Goal: Transaction & Acquisition: Purchase product/service

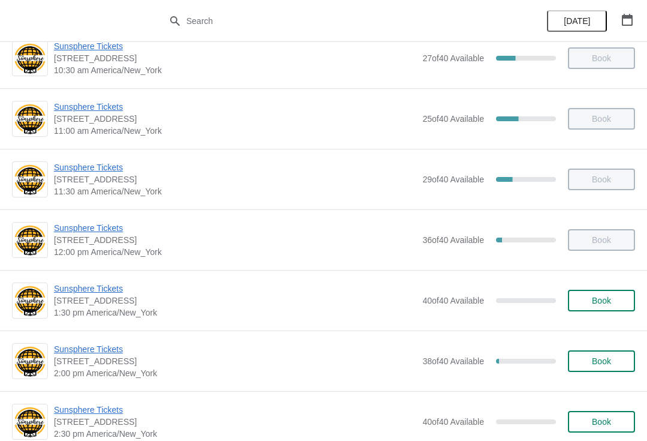
scroll to position [143, 0]
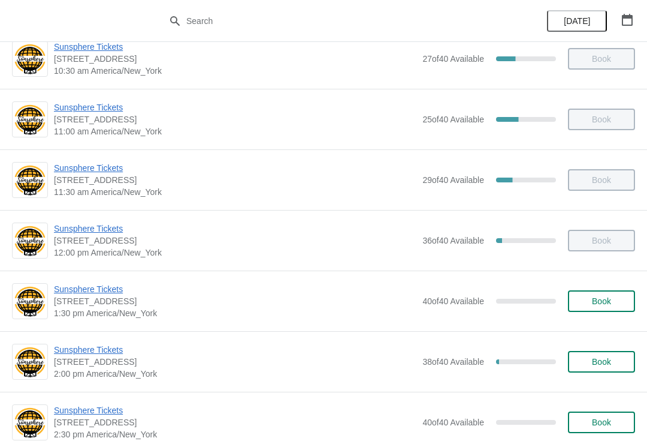
click at [612, 308] on button "Book" at bounding box center [601, 301] width 67 height 22
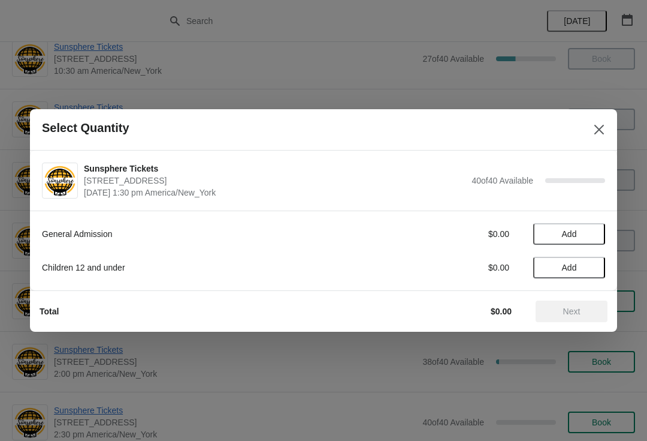
click at [592, 236] on span "Add" at bounding box center [569, 234] width 50 height 10
click at [585, 239] on icon at bounding box center [590, 234] width 13 height 13
click at [591, 233] on icon at bounding box center [590, 234] width 13 height 13
click at [576, 317] on button "Next" at bounding box center [572, 311] width 72 height 22
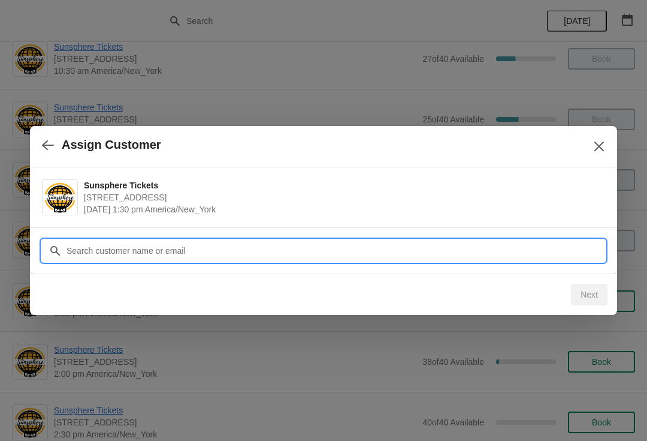
click at [562, 255] on input "Customer" at bounding box center [336, 251] width 540 height 22
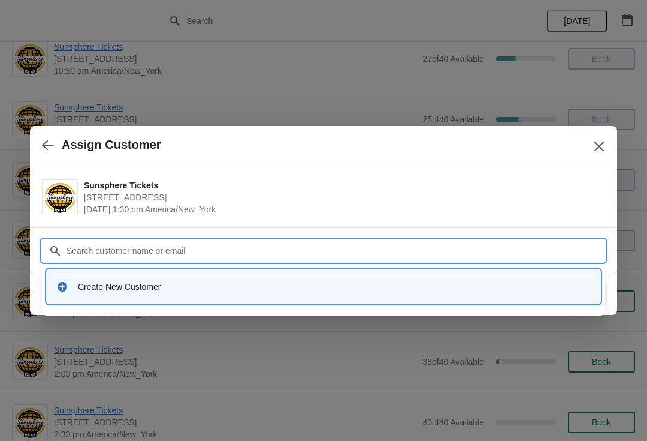
click at [246, 261] on input "Customer" at bounding box center [336, 251] width 540 height 22
click at [248, 294] on div "Create New Customer" at bounding box center [324, 286] width 544 height 25
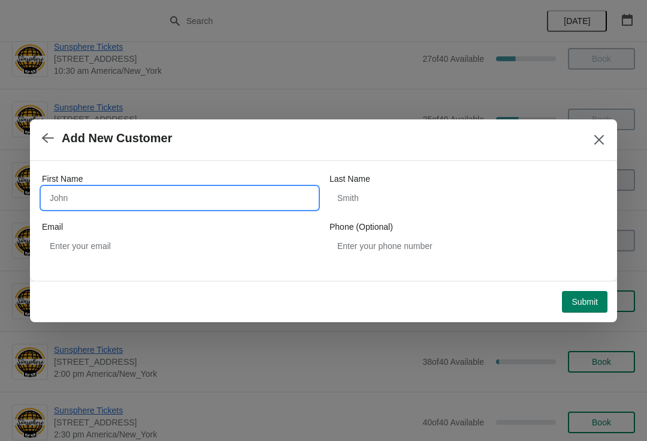
click at [168, 189] on input "First Name" at bounding box center [180, 198] width 276 height 22
type input "W"
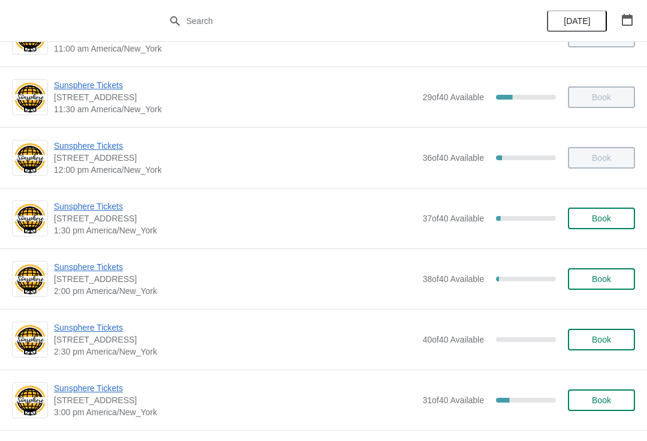
scroll to position [234, 0]
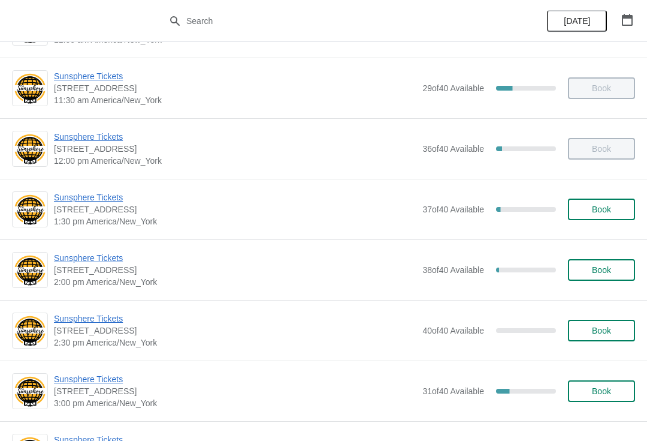
click at [89, 253] on span "Sunsphere Tickets" at bounding box center [235, 258] width 363 height 12
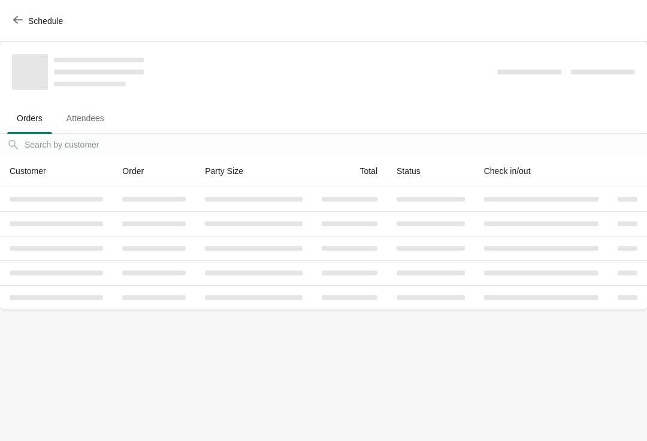
scroll to position [0, 0]
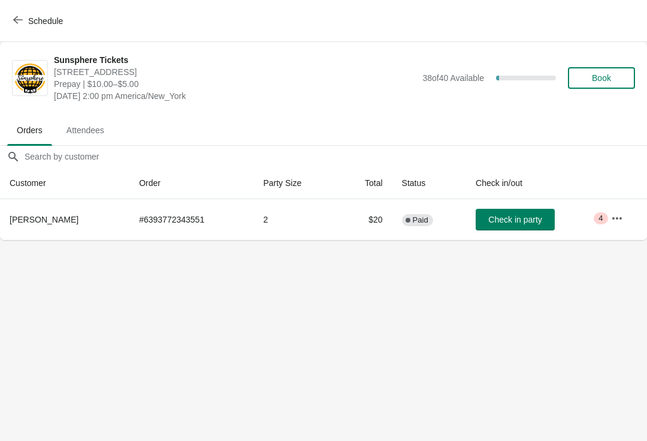
click at [525, 222] on span "Check in party" at bounding box center [515, 220] width 53 height 10
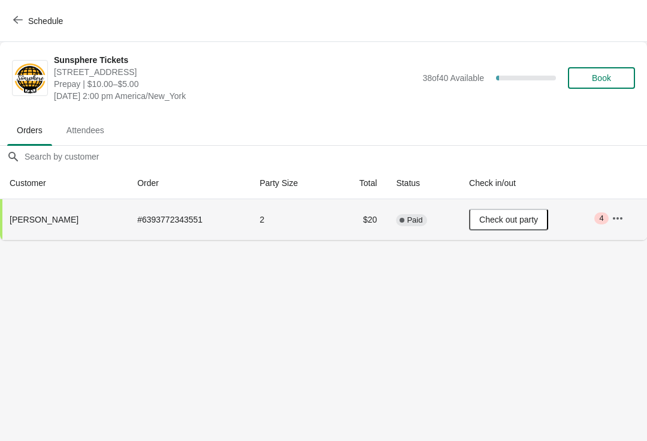
click at [70, 14] on button "Schedule" at bounding box center [39, 21] width 67 height 22
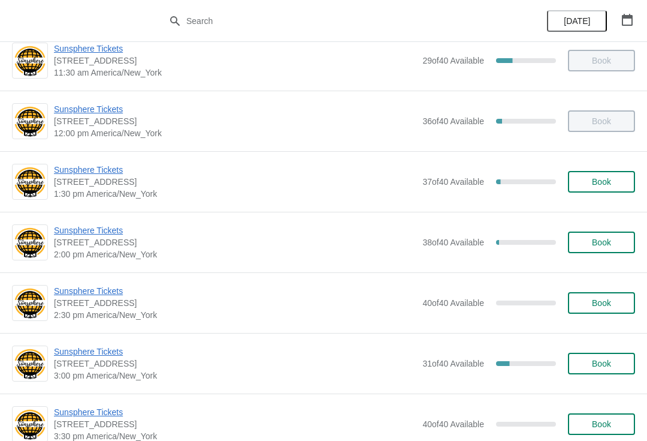
scroll to position [278, 0]
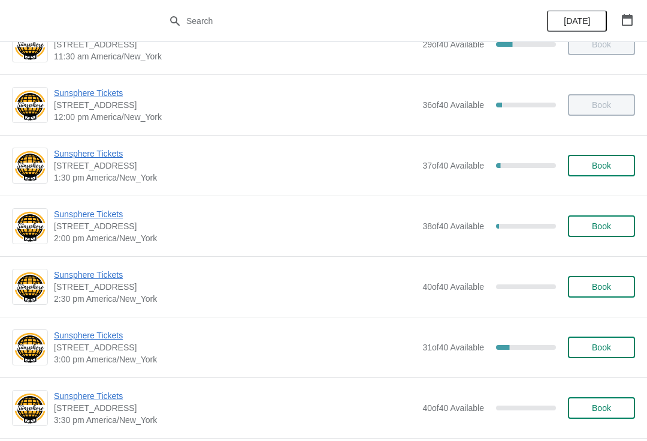
click at [618, 164] on span "Book" at bounding box center [602, 166] width 46 height 10
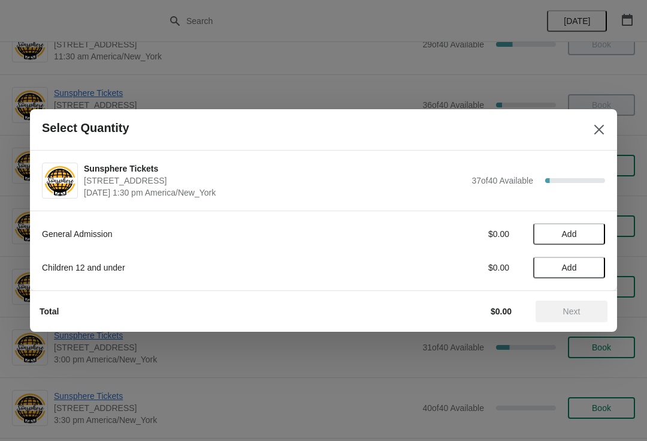
click at [602, 229] on button "Add" at bounding box center [570, 234] width 72 height 22
click at [601, 230] on div "1" at bounding box center [570, 234] width 72 height 13
click at [588, 238] on icon at bounding box center [590, 234] width 13 height 13
click at [570, 305] on button "Next" at bounding box center [572, 311] width 72 height 22
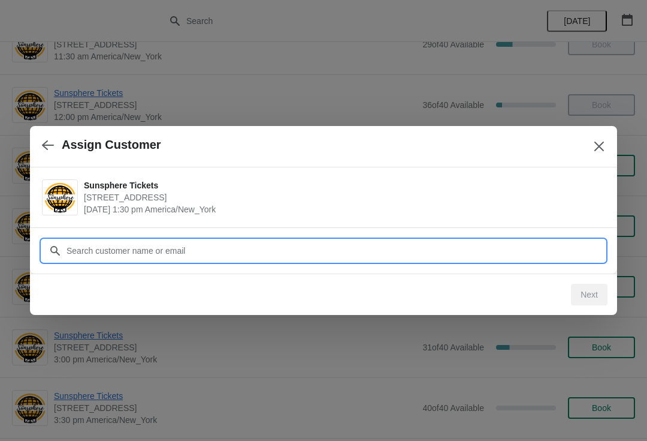
click at [519, 257] on input "Customer" at bounding box center [336, 251] width 540 height 22
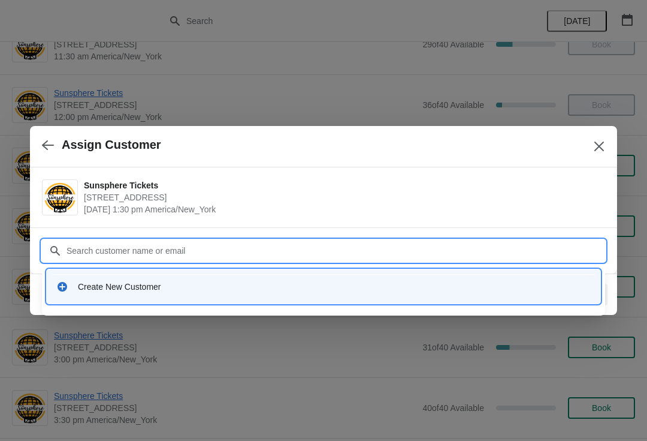
click at [303, 284] on div "Create New Customer" at bounding box center [334, 287] width 513 height 12
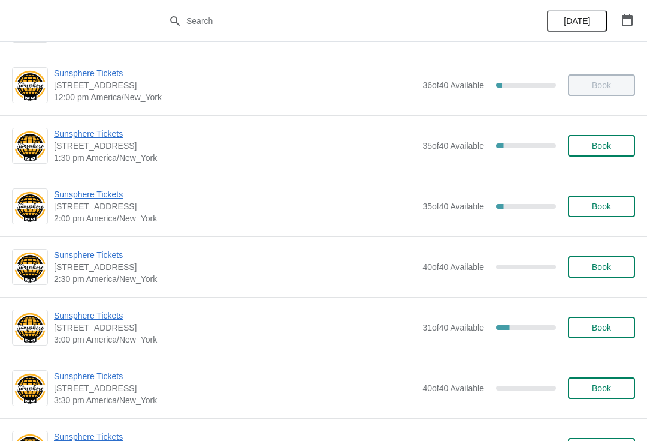
scroll to position [304, 0]
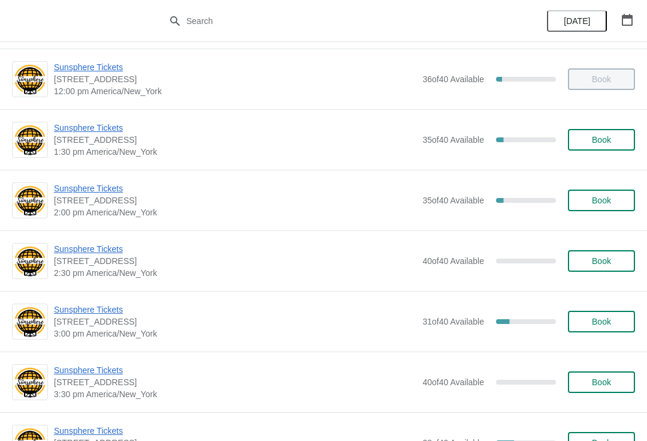
click at [113, 194] on span "Sunsphere Tickets" at bounding box center [235, 188] width 363 height 12
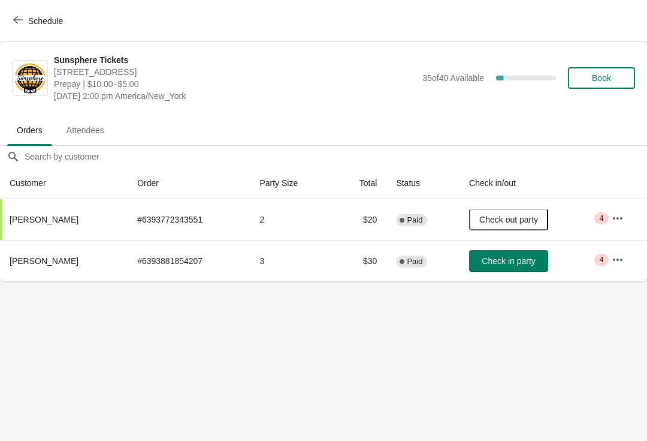
click at [499, 266] on button "Check in party" at bounding box center [508, 261] width 79 height 22
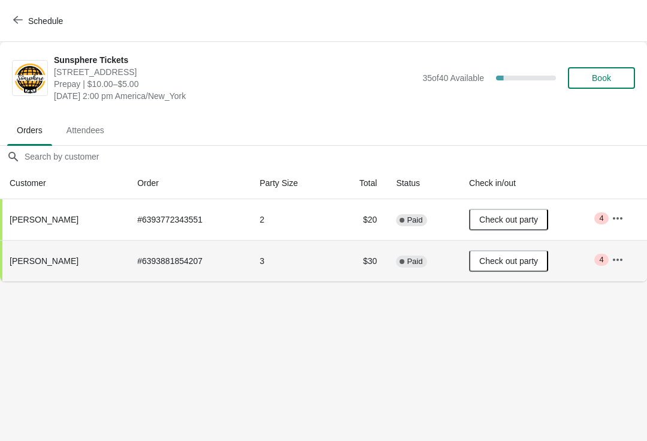
click at [55, 16] on span "Schedule" at bounding box center [45, 21] width 35 height 10
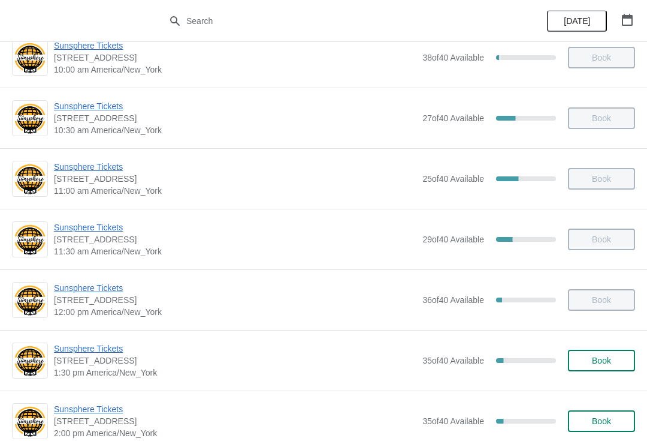
scroll to position [176, 0]
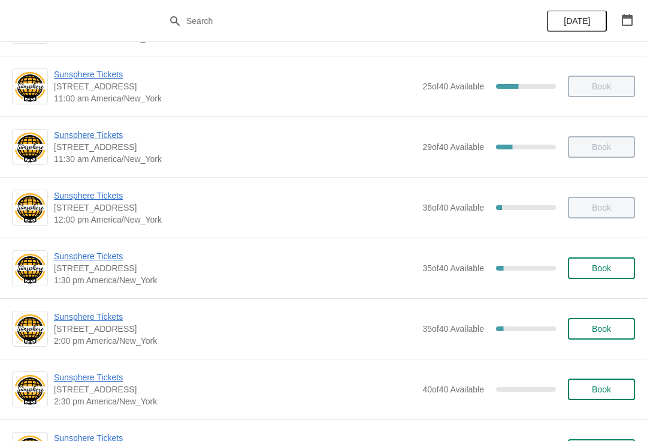
click at [604, 264] on span "Book" at bounding box center [601, 268] width 19 height 10
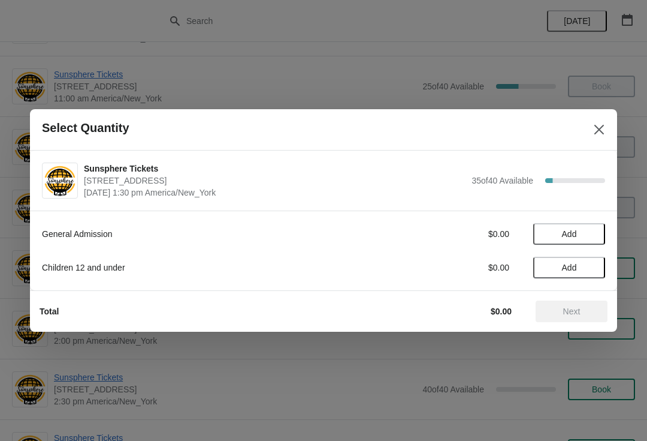
click at [592, 243] on button "Add" at bounding box center [570, 234] width 72 height 22
click at [591, 239] on icon at bounding box center [590, 234] width 13 height 13
click at [581, 305] on button "Next" at bounding box center [572, 311] width 72 height 22
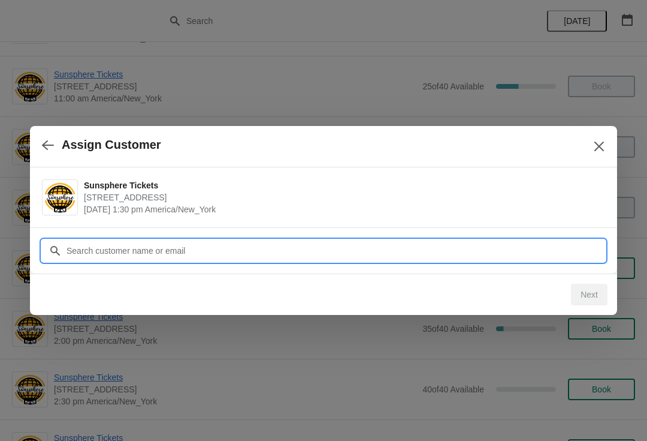
click at [544, 249] on input "Customer" at bounding box center [336, 251] width 540 height 22
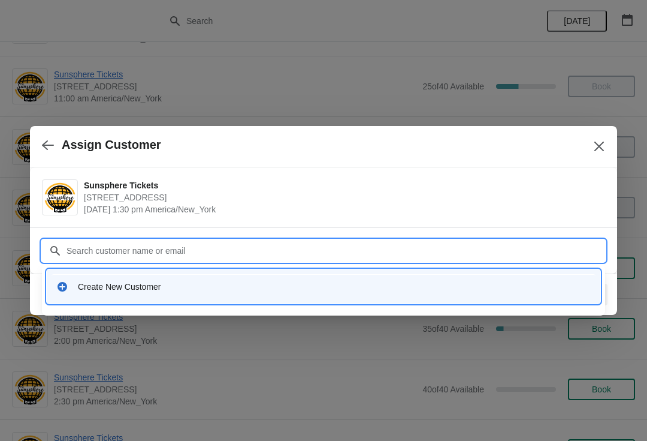
click at [287, 279] on div "Create New Customer" at bounding box center [324, 286] width 544 height 25
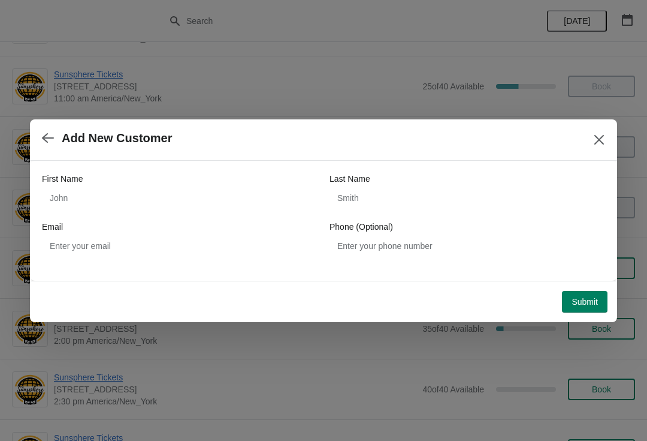
click at [159, 222] on div "Email" at bounding box center [180, 227] width 276 height 12
click at [176, 181] on div "First Name" at bounding box center [180, 179] width 276 height 12
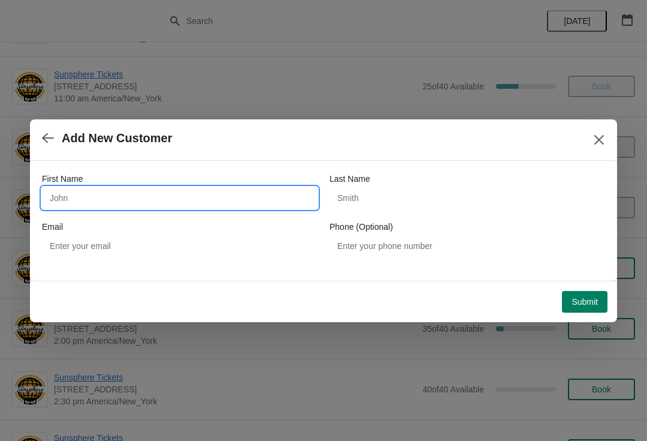
click at [182, 187] on input "First Name" at bounding box center [180, 198] width 276 height 22
type input "W"
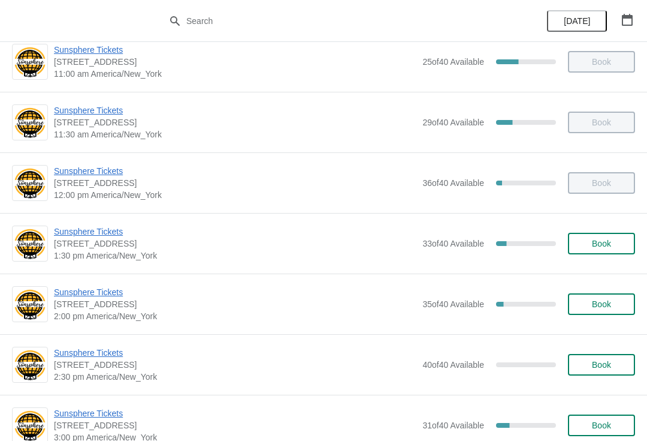
scroll to position [205, 0]
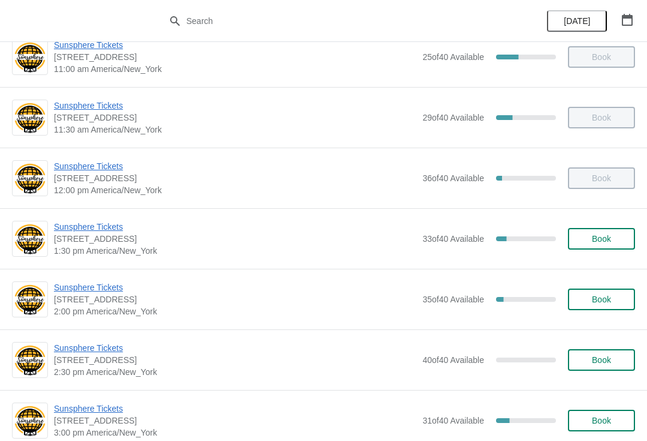
click at [597, 242] on span "Book" at bounding box center [601, 239] width 19 height 10
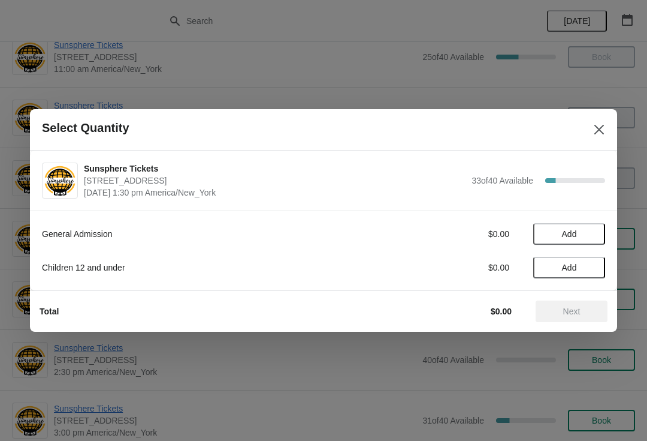
click at [586, 240] on button "Add" at bounding box center [570, 234] width 72 height 22
click at [579, 277] on button "Add" at bounding box center [570, 268] width 72 height 22
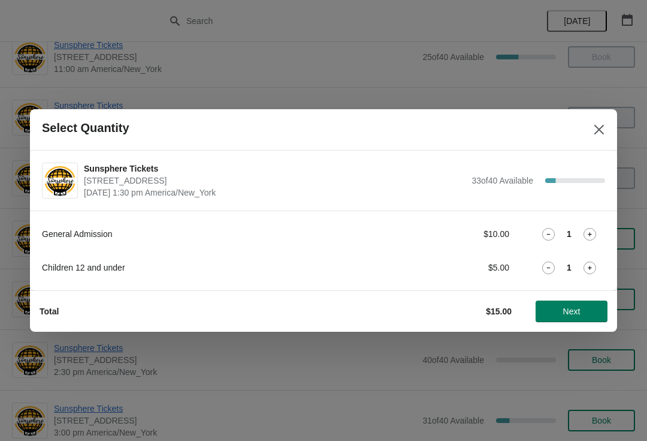
click at [578, 305] on button "Next" at bounding box center [572, 311] width 72 height 22
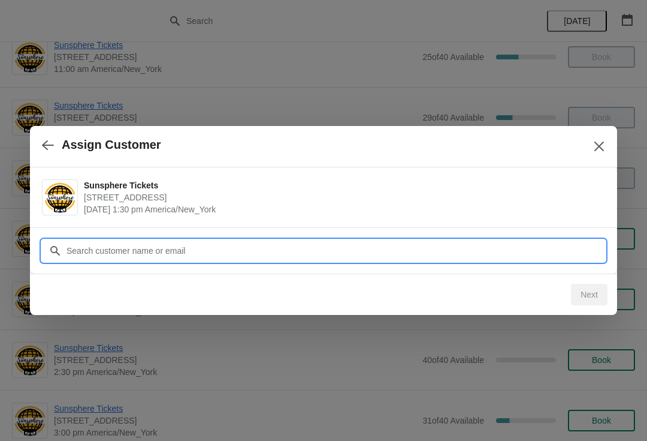
click at [387, 246] on input "Customer" at bounding box center [336, 251] width 540 height 22
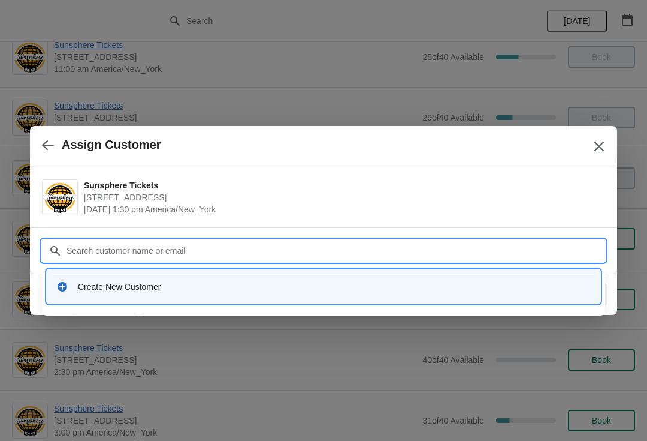
click at [213, 290] on div "Create New Customer" at bounding box center [334, 287] width 513 height 12
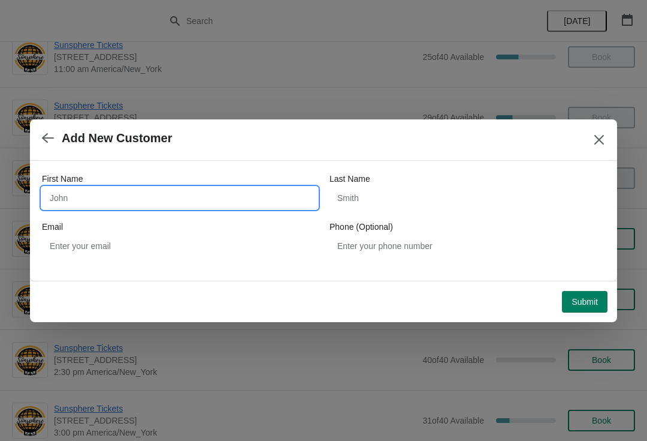
click at [137, 194] on input "First Name" at bounding box center [180, 198] width 276 height 22
type input "W"
click at [583, 287] on div "Submit" at bounding box center [321, 299] width 573 height 26
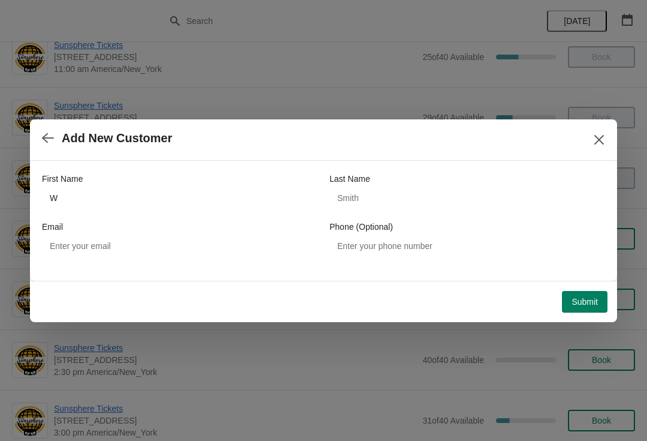
click at [585, 291] on button "Submit" at bounding box center [585, 302] width 46 height 22
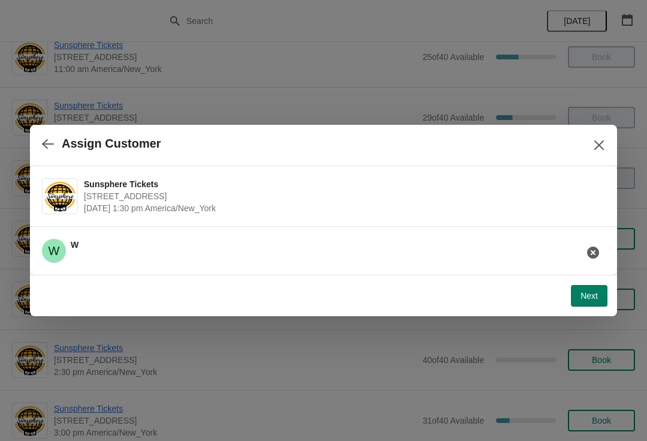
click at [590, 292] on span "Next" at bounding box center [589, 296] width 17 height 10
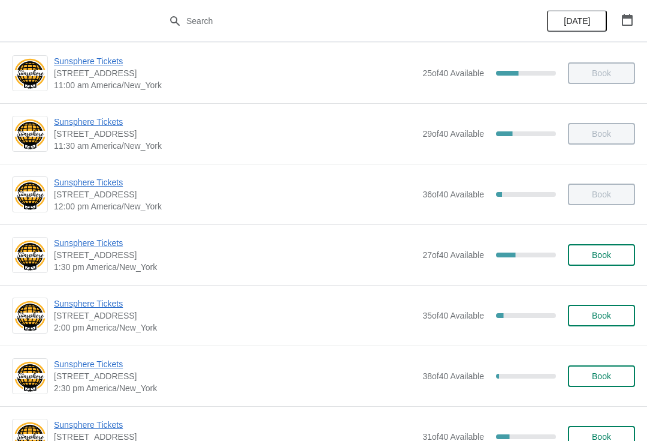
scroll to position [189, 0]
click at [609, 251] on span "Book" at bounding box center [601, 254] width 19 height 10
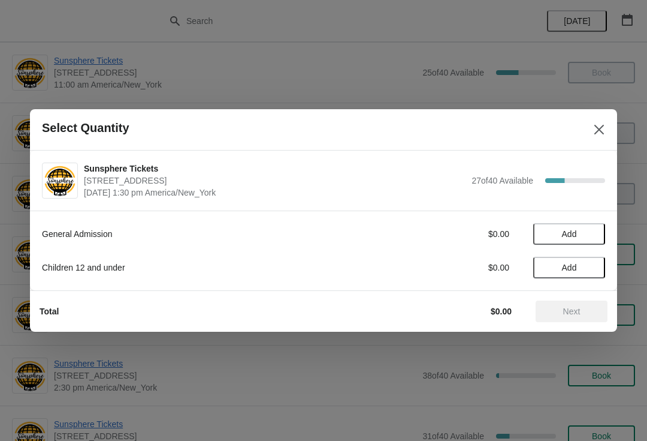
click at [594, 243] on button "Add" at bounding box center [570, 234] width 72 height 22
click at [589, 264] on span "Add" at bounding box center [569, 268] width 50 height 10
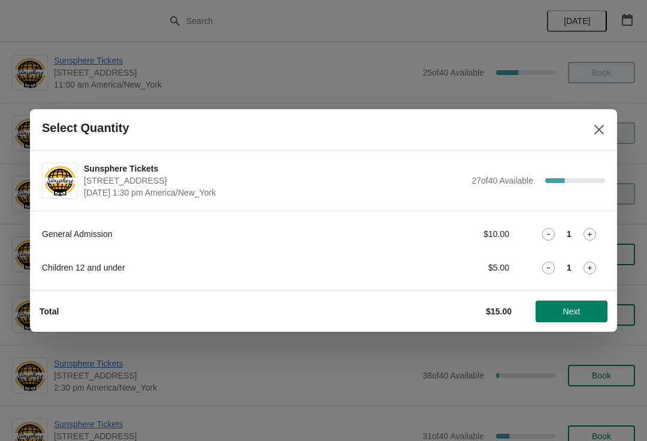
click at [573, 304] on button "Next" at bounding box center [572, 311] width 72 height 22
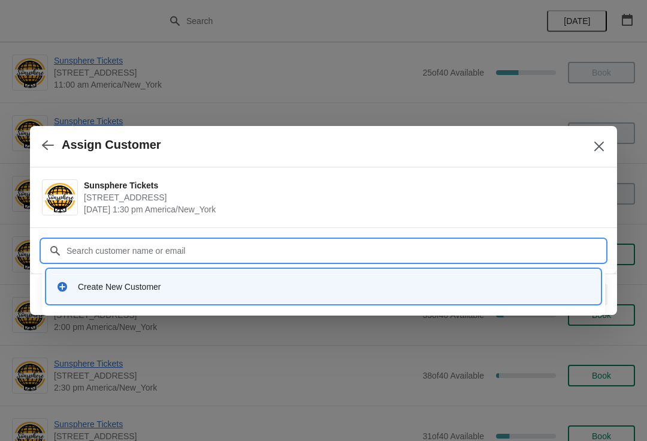
click at [301, 285] on div "Create New Customer" at bounding box center [334, 287] width 513 height 12
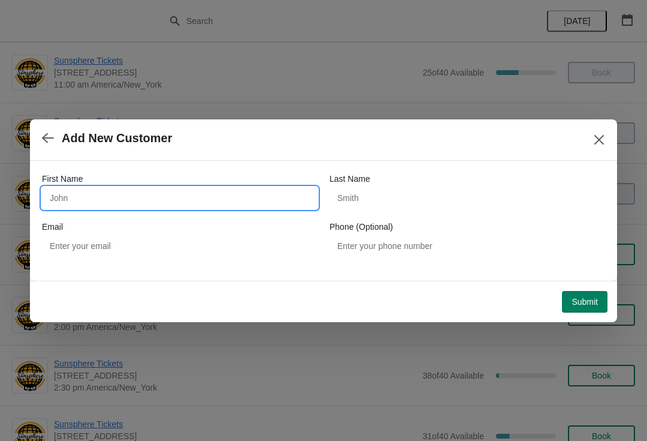
click at [208, 205] on input "First Name" at bounding box center [180, 198] width 276 height 22
type input "W"
click at [588, 293] on button "Submit" at bounding box center [585, 302] width 46 height 22
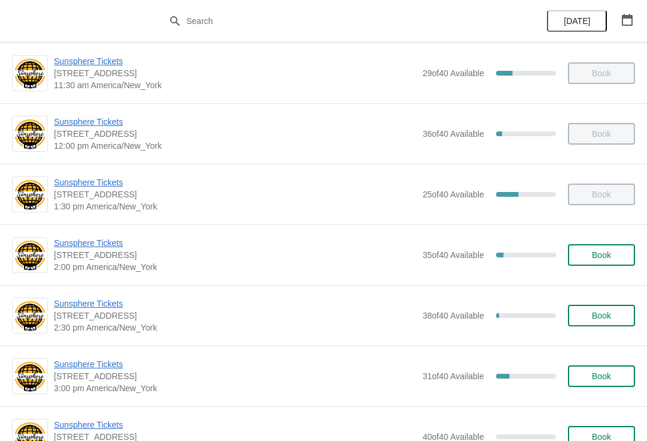
scroll to position [249, 0]
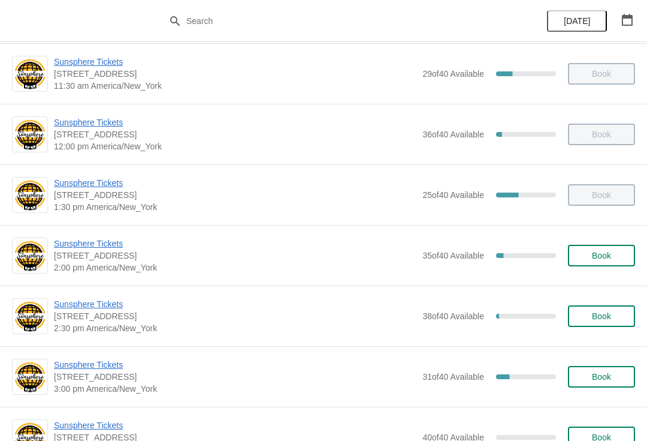
click at [594, 273] on div "Sunsphere Tickets 810 Clinch Avenue, Knoxville, TN, USA 2:00 pm America/New_Yor…" at bounding box center [323, 255] width 647 height 61
click at [608, 264] on button "Book" at bounding box center [601, 256] width 67 height 22
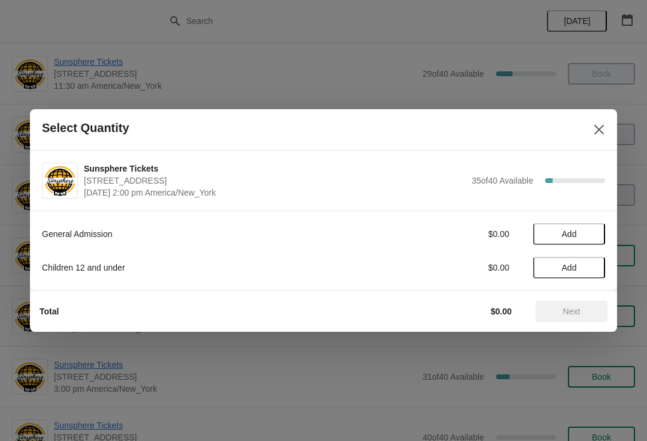
click at [588, 233] on span "Add" at bounding box center [569, 234] width 50 height 10
click at [592, 236] on icon at bounding box center [590, 234] width 13 height 13
click at [592, 248] on div "General Admission $20.00 2 Children 12 and under $0.00 Add" at bounding box center [324, 244] width 564 height 67
click at [585, 234] on icon at bounding box center [590, 234] width 13 height 13
click at [580, 236] on div "3" at bounding box center [570, 234] width 72 height 13
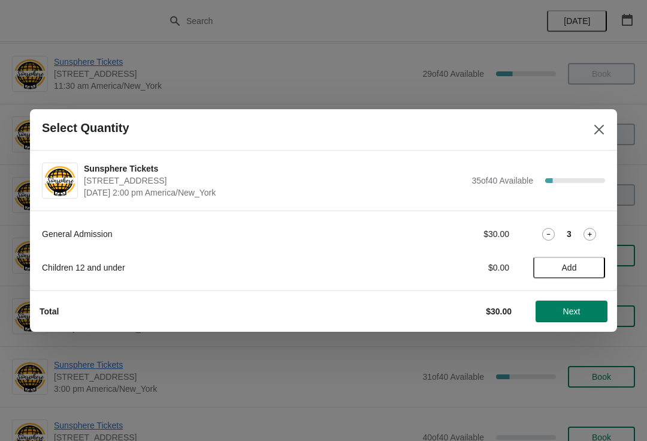
click at [589, 234] on icon at bounding box center [590, 234] width 13 height 13
click at [578, 316] on span "Next" at bounding box center [572, 311] width 17 height 10
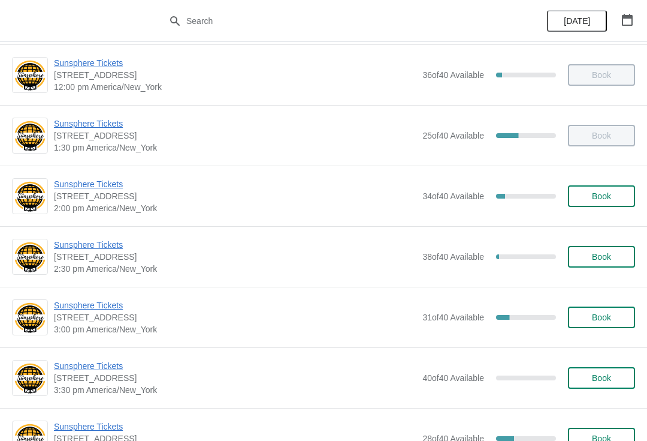
scroll to position [308, 0]
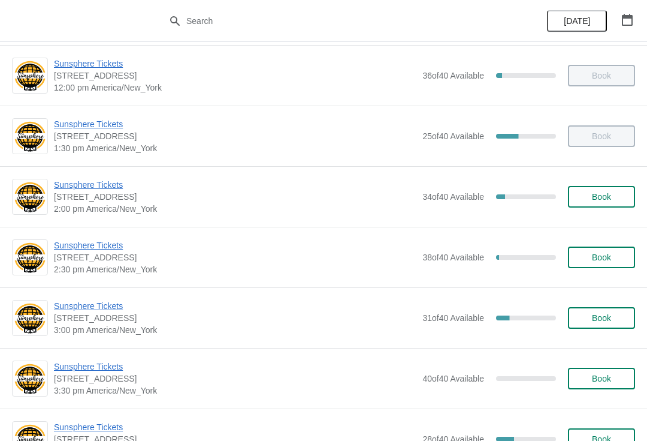
click at [609, 197] on span "Book" at bounding box center [601, 197] width 19 height 10
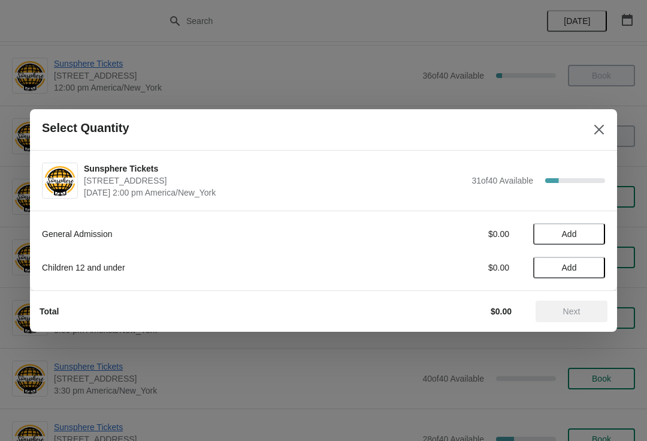
click at [594, 230] on span "Add" at bounding box center [569, 234] width 50 height 10
click at [588, 234] on icon at bounding box center [590, 234] width 13 height 13
click at [589, 231] on icon at bounding box center [590, 234] width 13 height 13
click at [575, 312] on span "Next" at bounding box center [572, 311] width 17 height 10
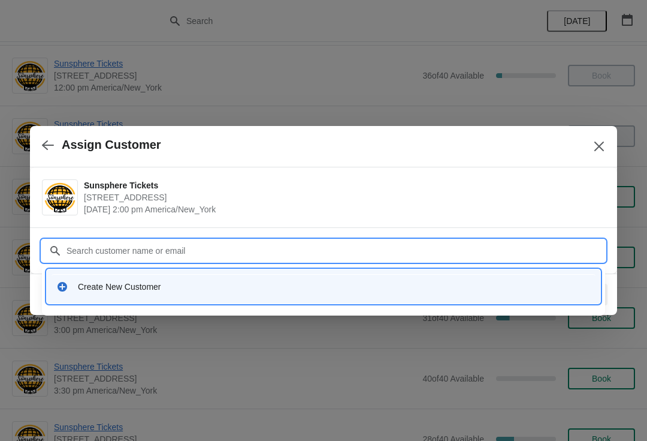
click at [228, 294] on div "Create New Customer" at bounding box center [324, 286] width 544 height 25
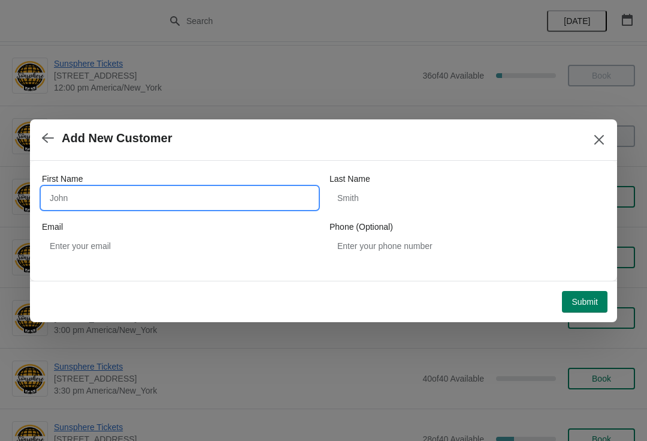
click at [123, 198] on input "First Name" at bounding box center [180, 198] width 276 height 22
type input "W"
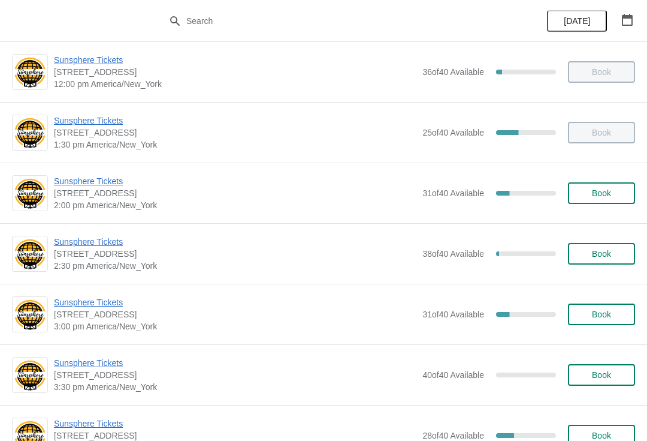
scroll to position [314, 0]
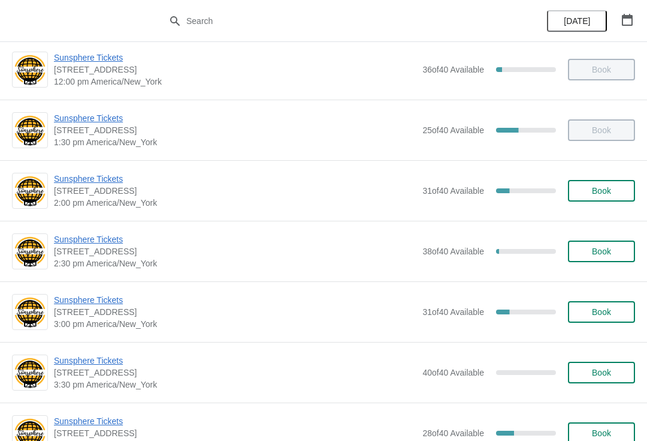
click at [112, 243] on span "Sunsphere Tickets" at bounding box center [235, 239] width 363 height 12
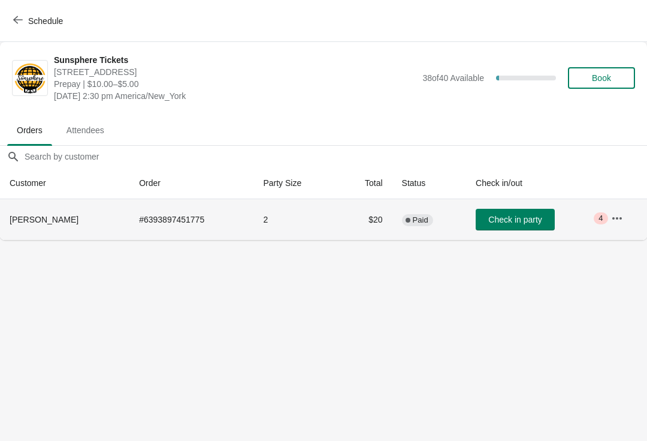
click at [499, 201] on td "Check in party" at bounding box center [533, 219] width 135 height 41
click at [526, 216] on span "Check in party" at bounding box center [515, 220] width 53 height 10
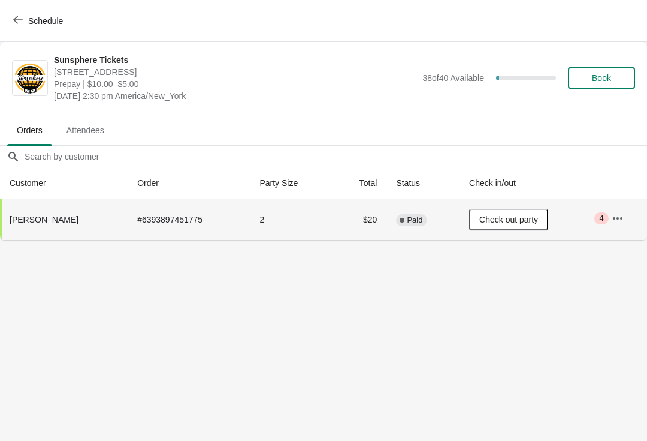
click at [622, 88] on button "Book" at bounding box center [601, 78] width 67 height 22
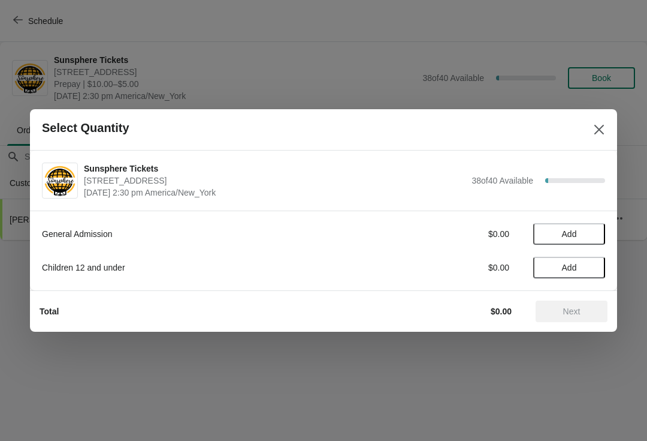
click at [582, 233] on span "Add" at bounding box center [569, 234] width 50 height 10
click at [588, 237] on icon at bounding box center [590, 234] width 13 height 13
click at [570, 304] on button "Next" at bounding box center [572, 311] width 72 height 22
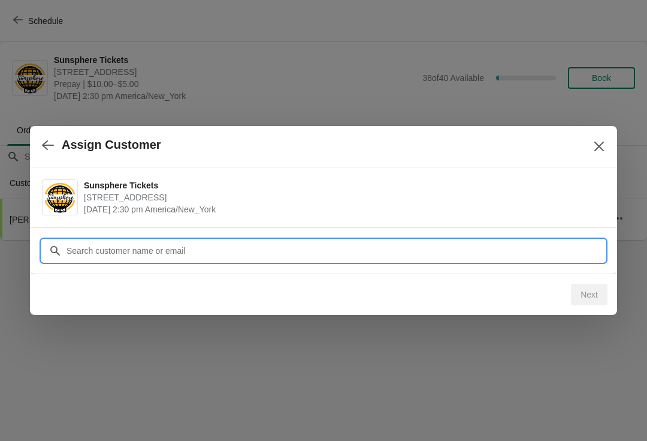
click at [531, 254] on input "Customer" at bounding box center [336, 251] width 540 height 22
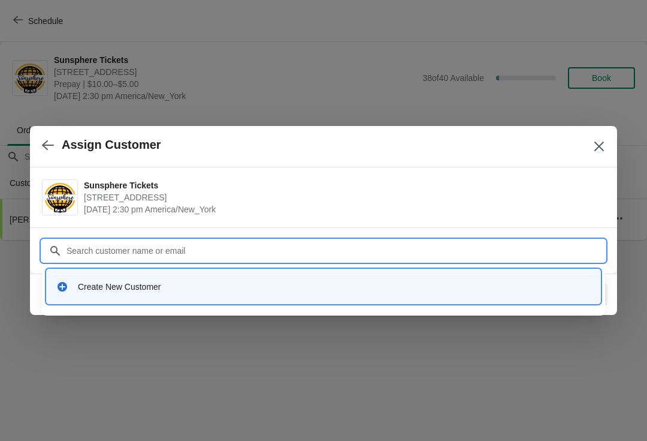
click at [305, 270] on div "Create New Customer" at bounding box center [324, 286] width 554 height 34
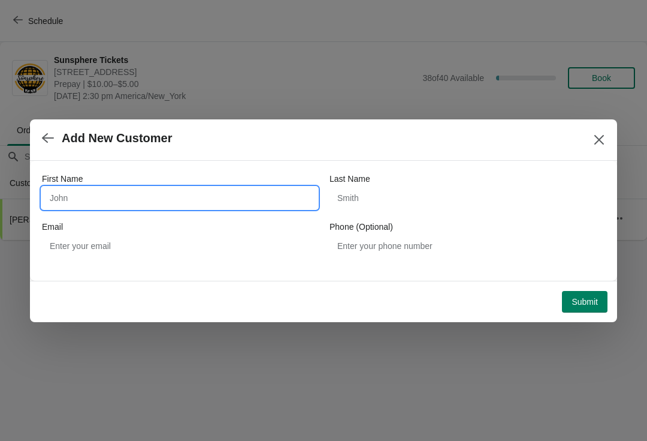
click at [180, 203] on input "First Name" at bounding box center [180, 198] width 276 height 22
type input "W"
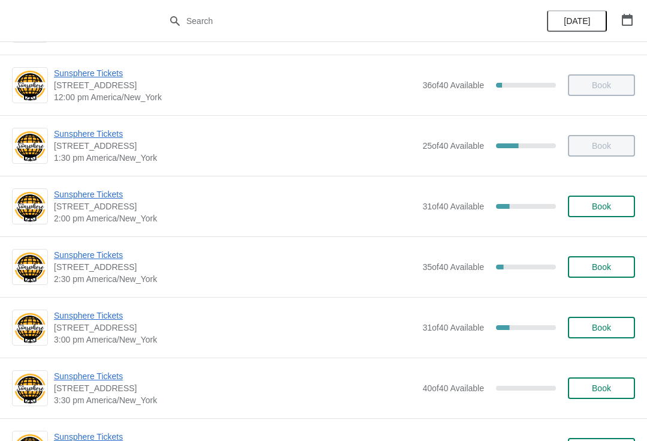
scroll to position [303, 0]
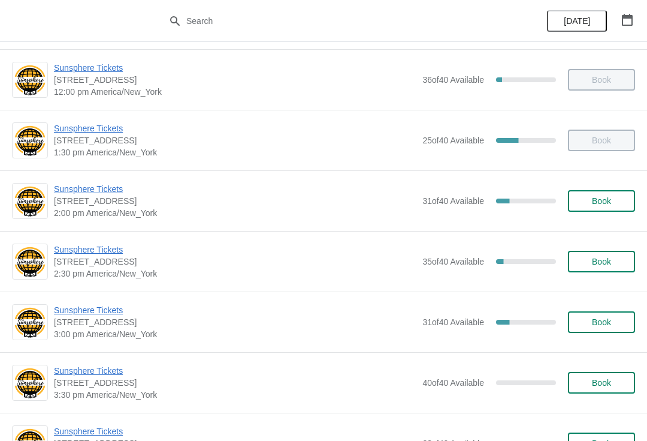
click at [101, 263] on span "[STREET_ADDRESS]" at bounding box center [235, 261] width 363 height 12
click at [90, 184] on span "Sunsphere Tickets" at bounding box center [235, 189] width 363 height 12
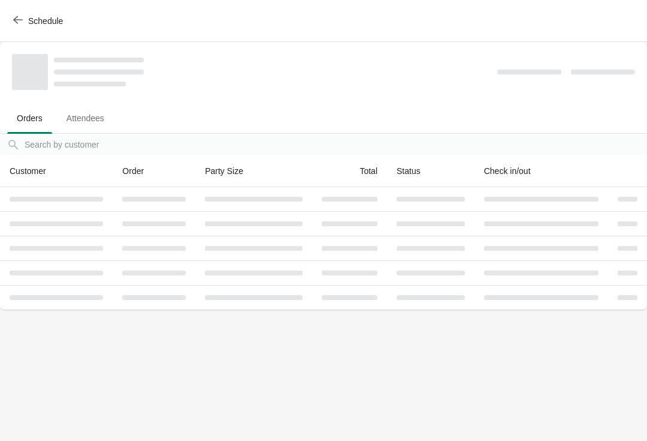
scroll to position [0, 0]
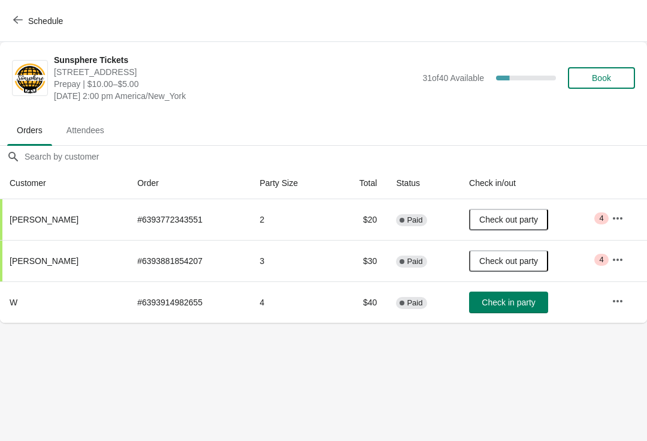
click at [525, 306] on span "Check in party" at bounding box center [508, 302] width 53 height 10
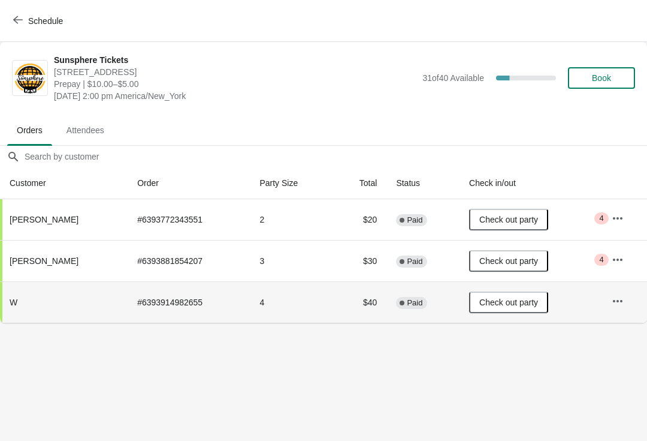
click at [611, 59] on div "Sunsphere Tickets 810 Clinch Avenue, Knoxville, TN, USA Prepay | $10.00–$5.00 T…" at bounding box center [345, 78] width 582 height 48
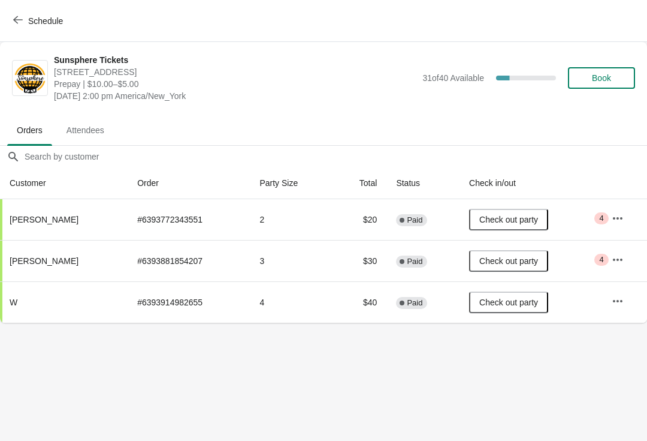
click at [607, 77] on span "Book" at bounding box center [601, 78] width 19 height 10
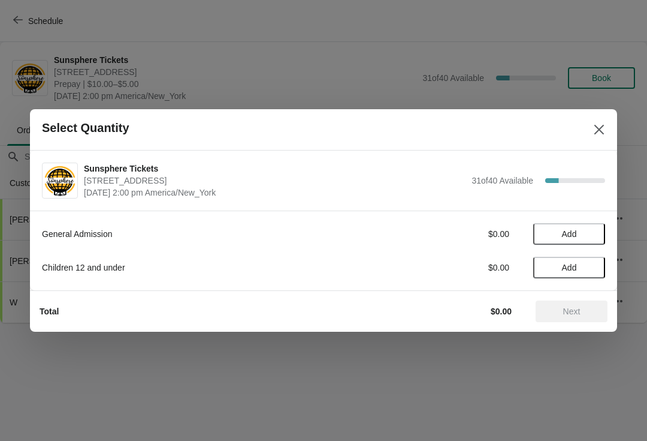
click at [594, 233] on span "Add" at bounding box center [569, 234] width 50 height 10
click at [588, 277] on button "Add" at bounding box center [570, 268] width 72 height 22
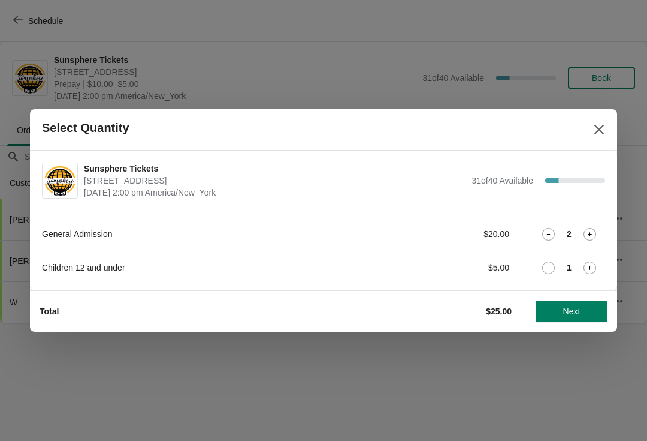
click at [590, 273] on icon at bounding box center [590, 267] width 13 height 13
click at [593, 269] on icon at bounding box center [590, 267] width 13 height 13
click at [578, 313] on span "Next" at bounding box center [572, 311] width 17 height 10
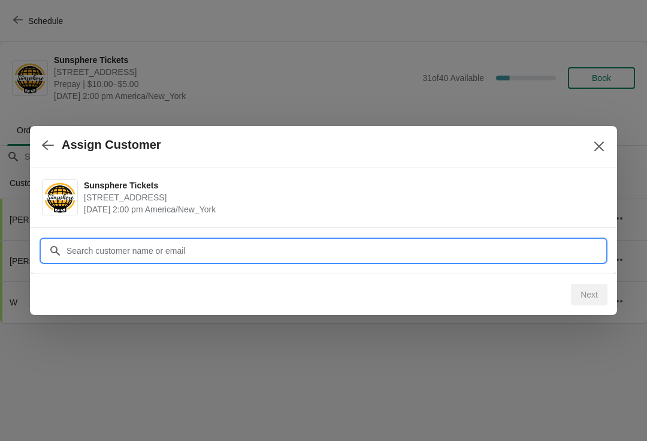
click at [509, 248] on input "Customer" at bounding box center [336, 251] width 540 height 22
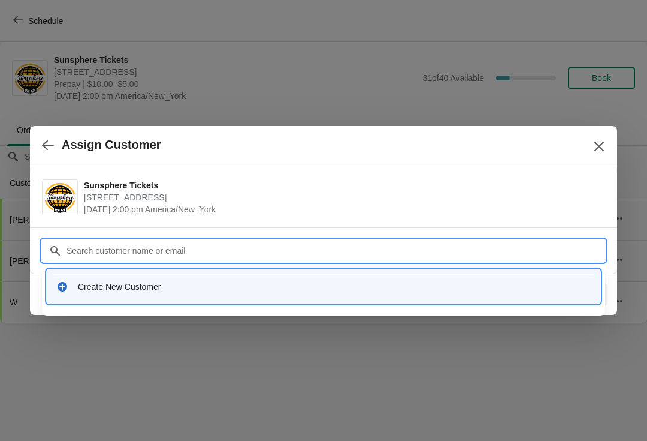
click at [254, 294] on div "Create New Customer" at bounding box center [324, 286] width 544 height 25
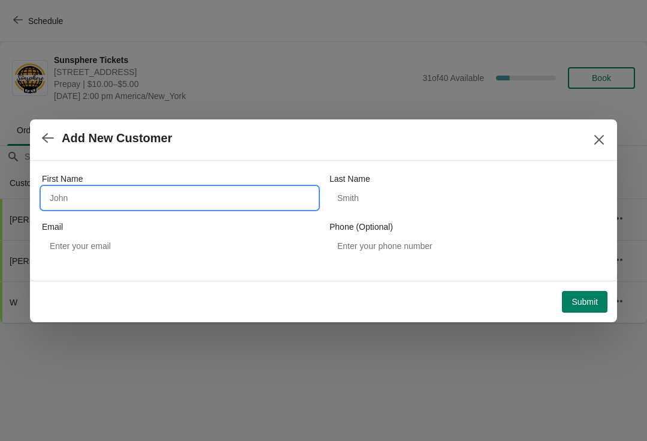
click at [155, 203] on input "First Name" at bounding box center [180, 198] width 276 height 22
type input "W"
click at [582, 291] on button "Submit" at bounding box center [585, 302] width 46 height 22
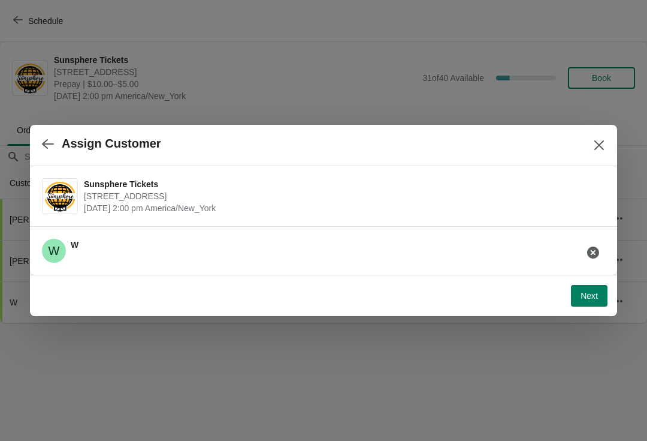
click at [595, 295] on span "Next" at bounding box center [589, 296] width 17 height 10
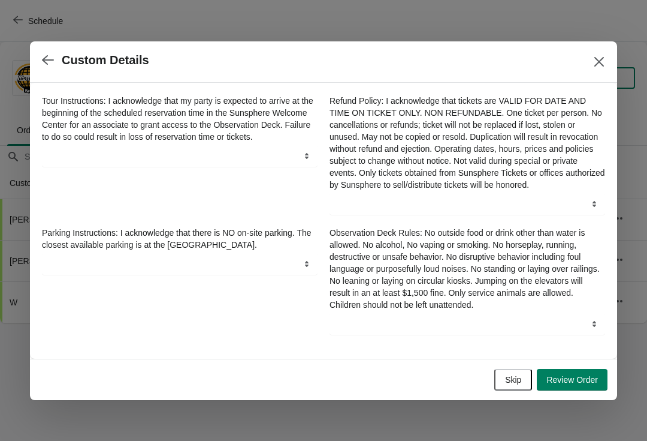
click at [519, 379] on button "Skip" at bounding box center [514, 380] width 38 height 22
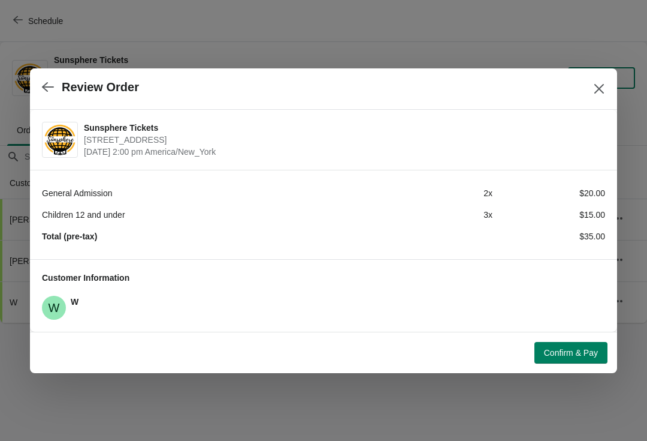
click at [579, 343] on button "Confirm & Pay" at bounding box center [571, 353] width 73 height 22
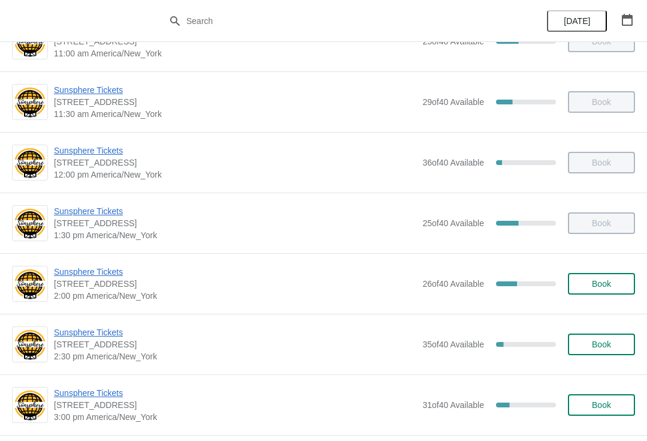
scroll to position [236, 0]
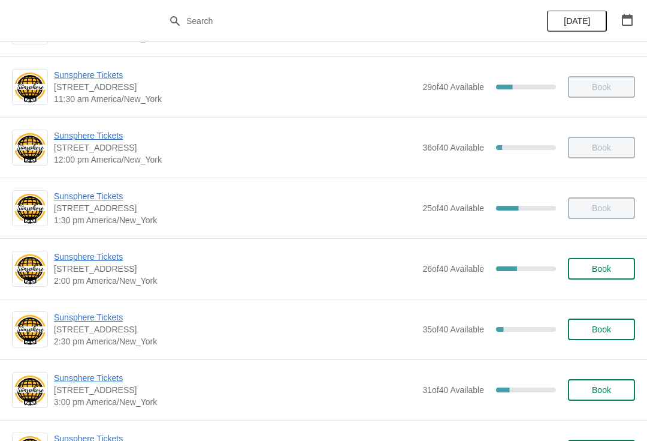
click at [581, 279] on button "Book" at bounding box center [601, 269] width 67 height 22
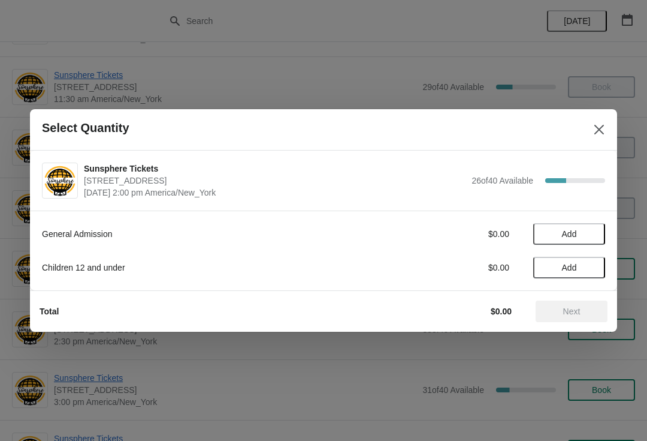
click at [591, 238] on span "Add" at bounding box center [569, 234] width 50 height 10
click at [595, 234] on icon at bounding box center [590, 234] width 13 height 13
click at [576, 315] on span "Next" at bounding box center [572, 311] width 17 height 10
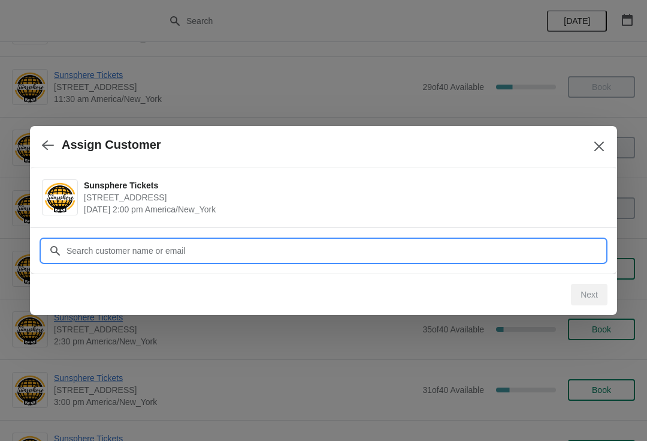
click at [544, 258] on input "Customer" at bounding box center [336, 251] width 540 height 22
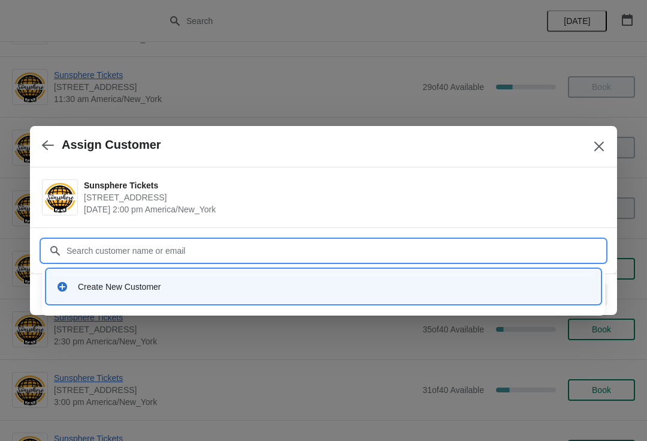
click at [325, 291] on div "Create New Customer" at bounding box center [334, 287] width 513 height 12
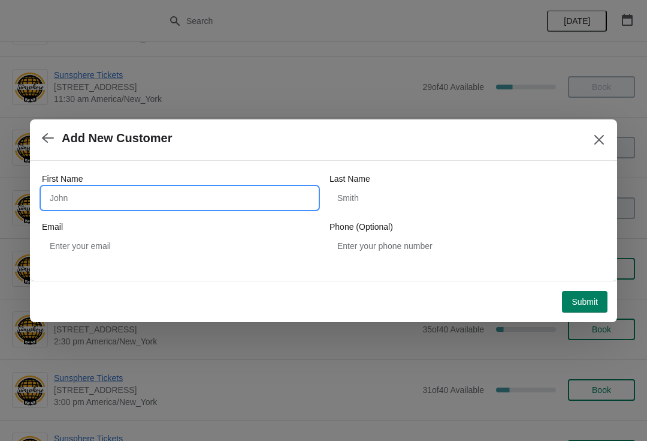
click at [210, 208] on input "First Name" at bounding box center [180, 198] width 276 height 22
type input "W"
click at [597, 286] on div "Submit" at bounding box center [321, 299] width 573 height 26
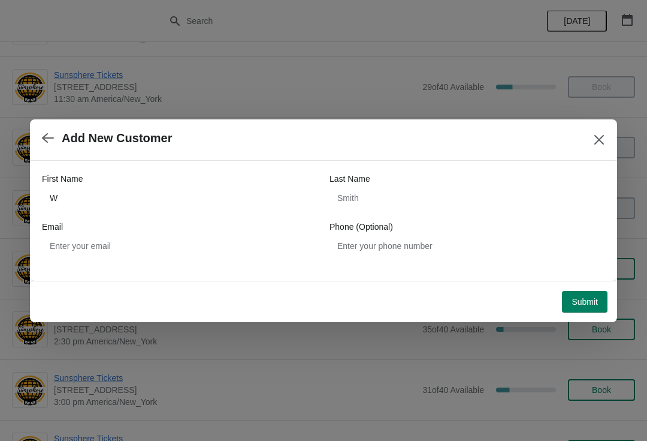
click at [587, 294] on button "Submit" at bounding box center [585, 302] width 46 height 22
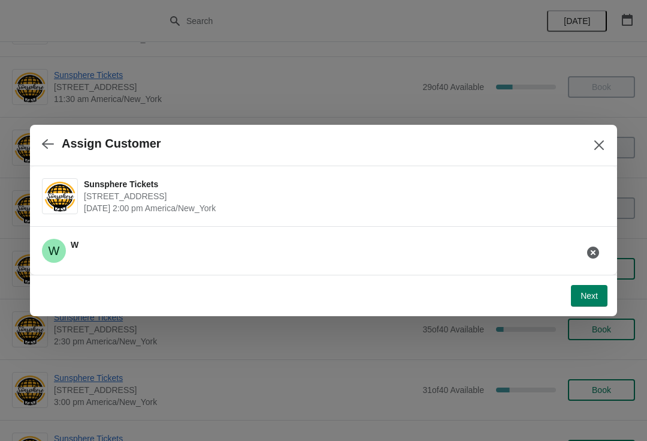
click at [586, 300] on span "Next" at bounding box center [589, 296] width 17 height 10
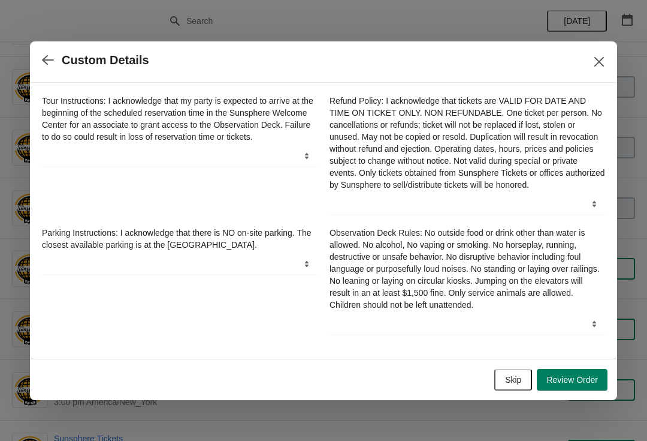
click at [521, 384] on button "Skip" at bounding box center [514, 380] width 38 height 22
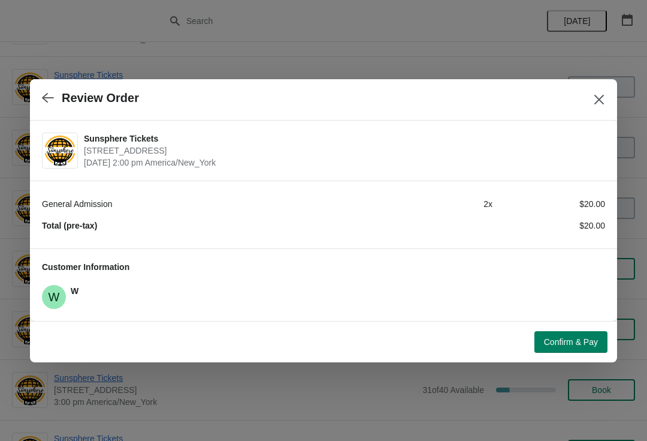
click at [577, 339] on span "Confirm & Pay" at bounding box center [571, 342] width 54 height 10
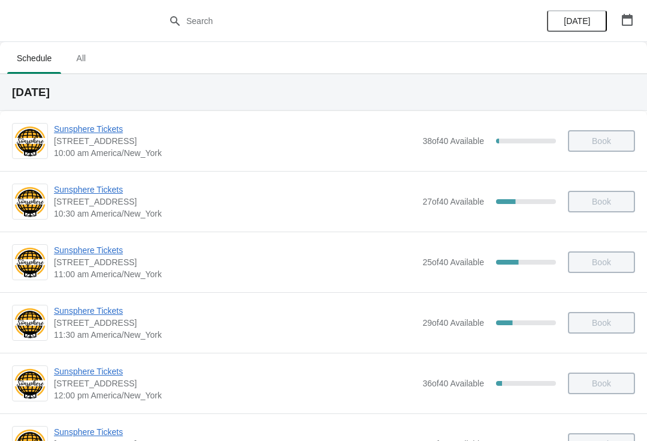
scroll to position [66, 0]
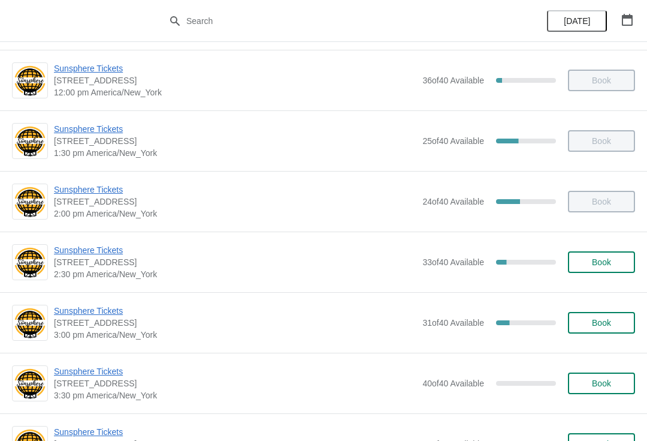
scroll to position [305, 0]
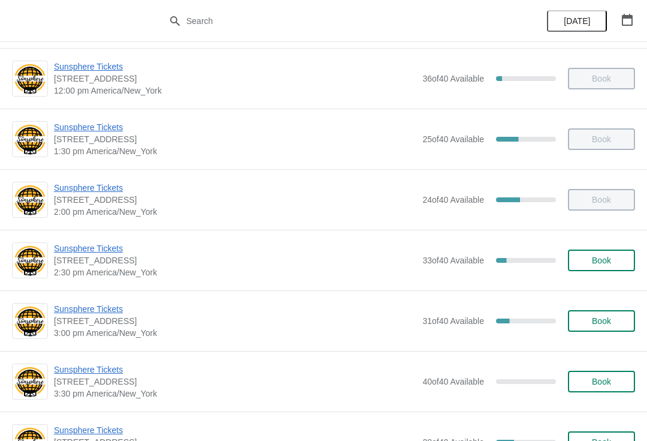
click at [608, 264] on span "Book" at bounding box center [601, 260] width 19 height 10
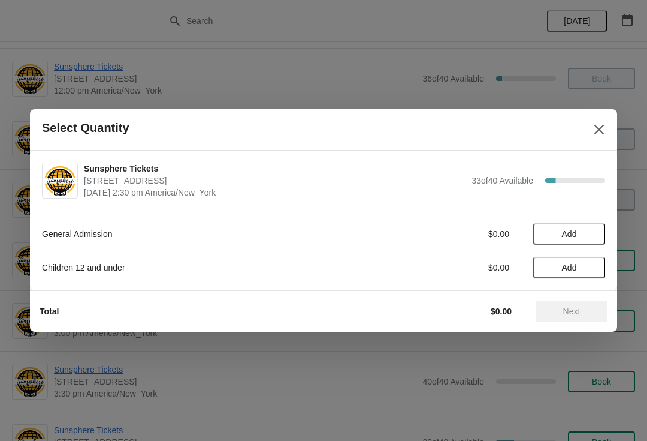
click at [577, 236] on span "Add" at bounding box center [569, 234] width 15 height 10
click at [566, 305] on button "Next" at bounding box center [572, 311] width 72 height 22
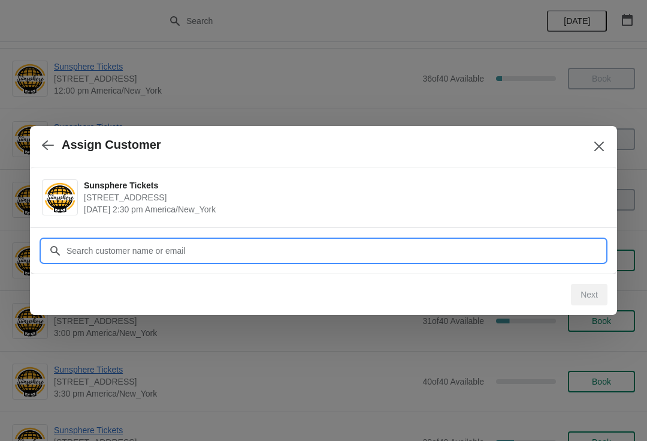
click at [503, 241] on input "Customer" at bounding box center [336, 251] width 540 height 22
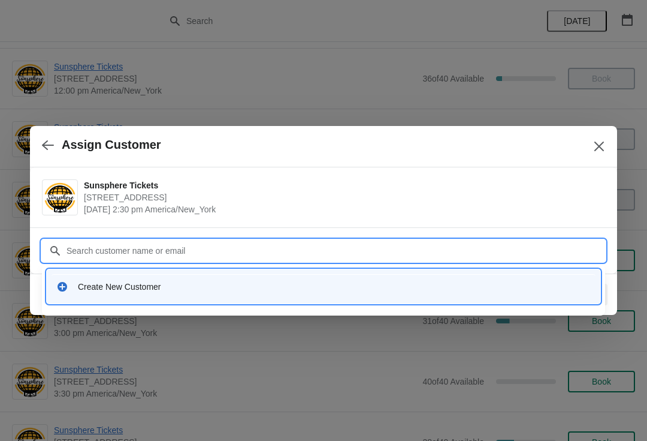
click at [260, 297] on div "Create New Customer" at bounding box center [324, 286] width 544 height 25
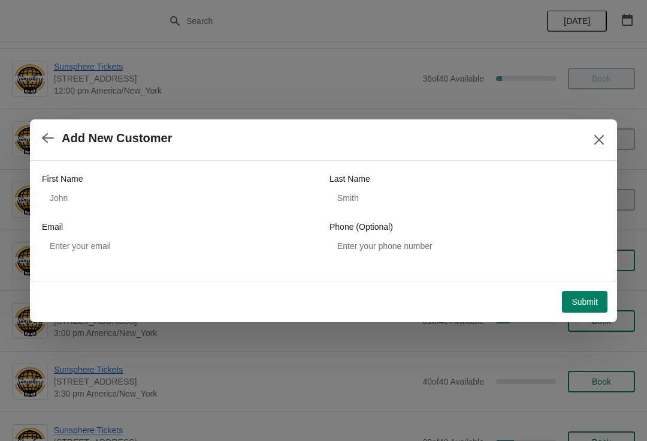
click at [603, 149] on button "Close" at bounding box center [600, 140] width 22 height 22
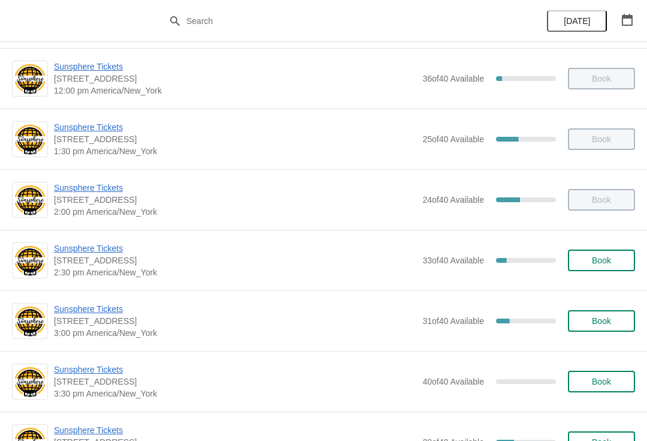
click at [88, 314] on span "Sunsphere Tickets" at bounding box center [235, 309] width 363 height 12
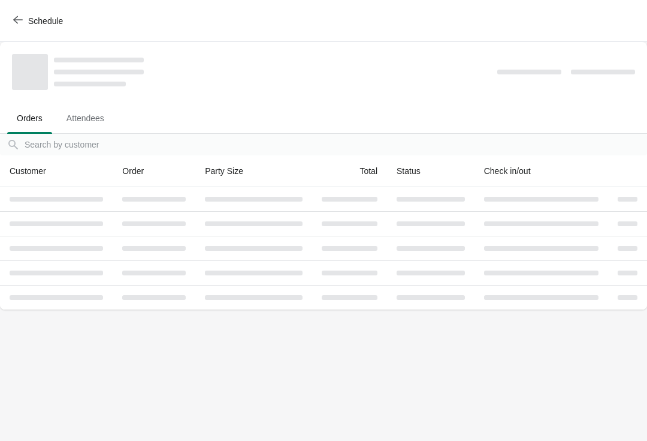
scroll to position [0, 0]
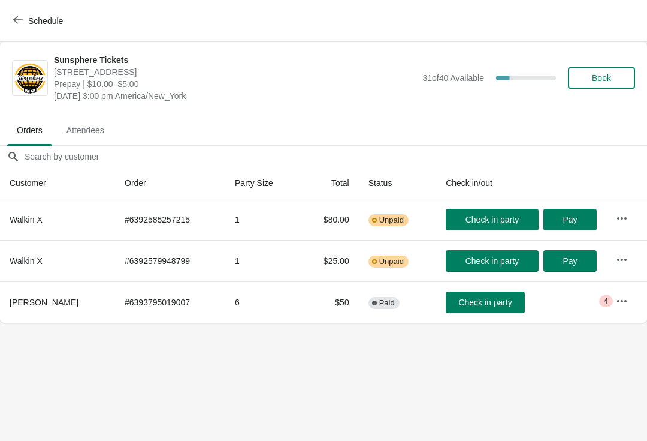
click at [489, 305] on span "Check in party" at bounding box center [485, 302] width 53 height 10
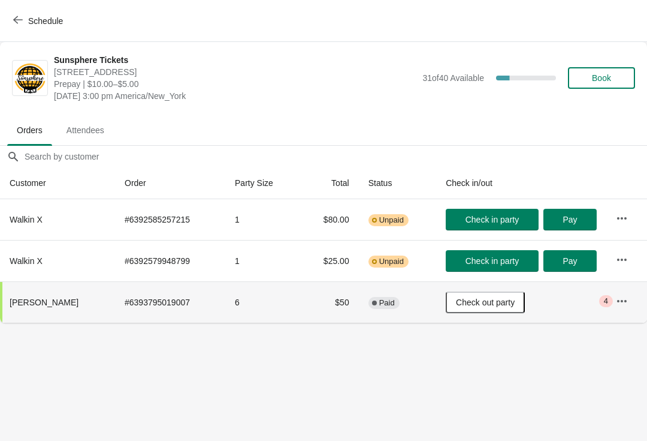
click at [628, 258] on button "button" at bounding box center [623, 260] width 22 height 22
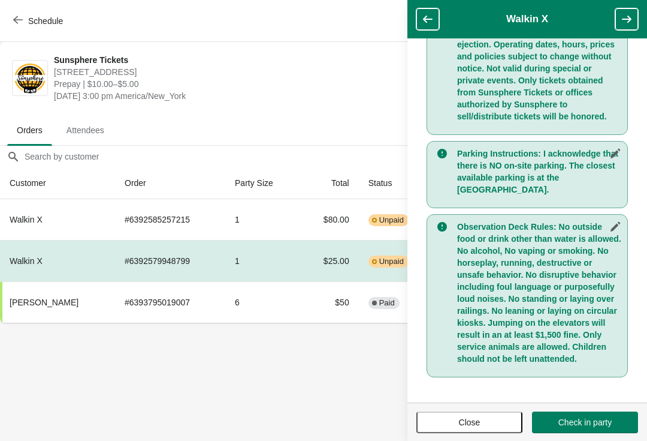
click at [486, 421] on span "Close" at bounding box center [469, 422] width 85 height 10
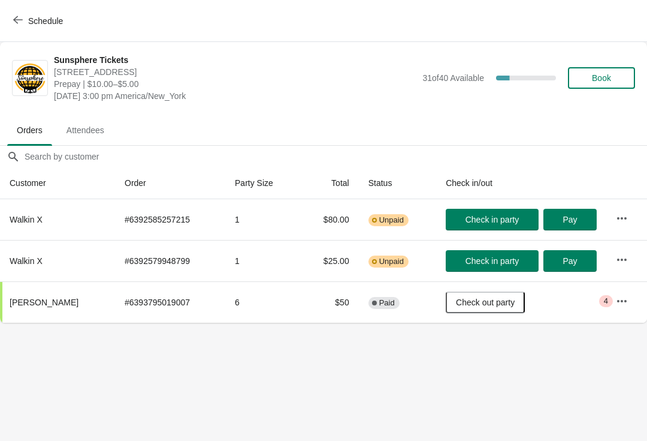
scroll to position [519, 0]
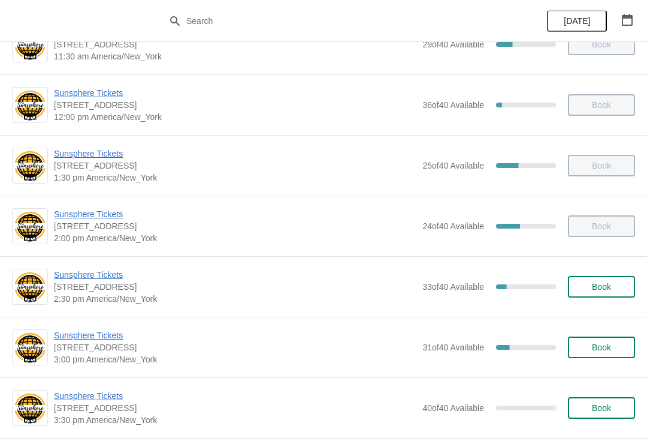
scroll to position [279, 0]
click at [604, 296] on button "Book" at bounding box center [601, 286] width 67 height 22
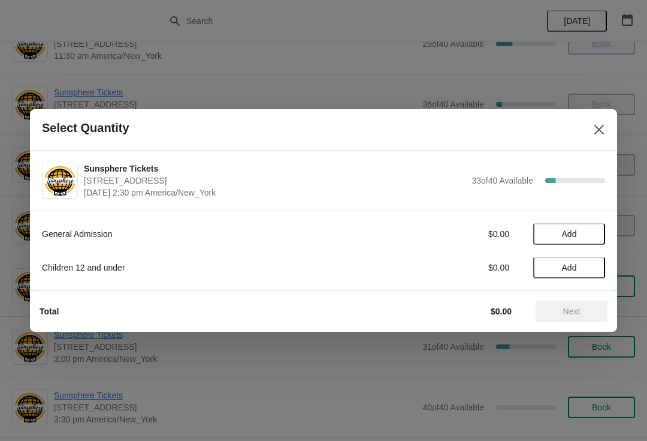
click at [592, 234] on span "Add" at bounding box center [569, 234] width 50 height 10
click at [595, 235] on icon at bounding box center [590, 234] width 13 height 13
click at [558, 306] on button "Next" at bounding box center [572, 311] width 72 height 22
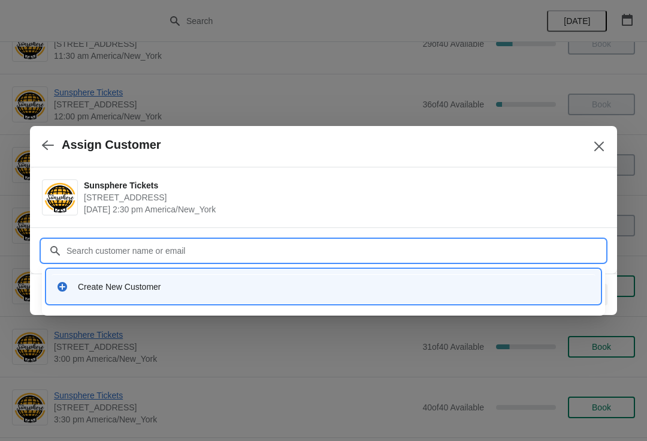
click at [290, 270] on div "Create New Customer" at bounding box center [324, 286] width 554 height 34
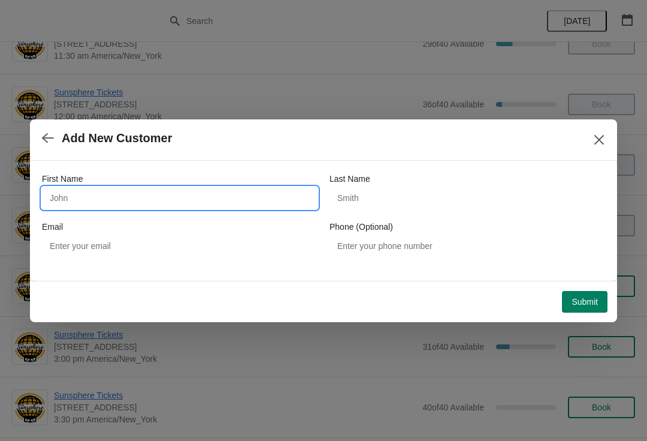
click at [245, 197] on input "First Name" at bounding box center [180, 198] width 276 height 22
type input "W"
click at [597, 303] on span "Submit" at bounding box center [585, 302] width 26 height 10
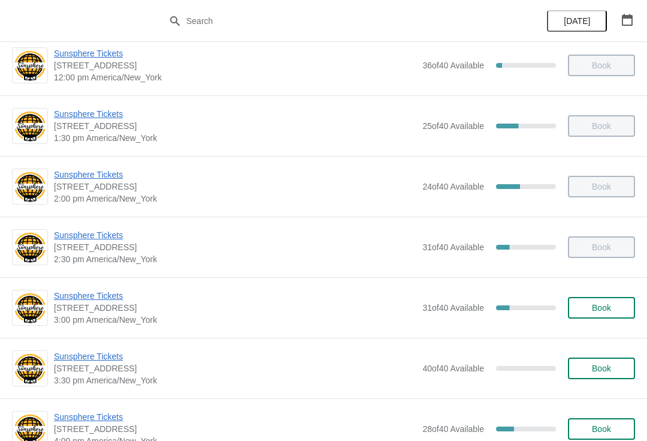
scroll to position [320, 0]
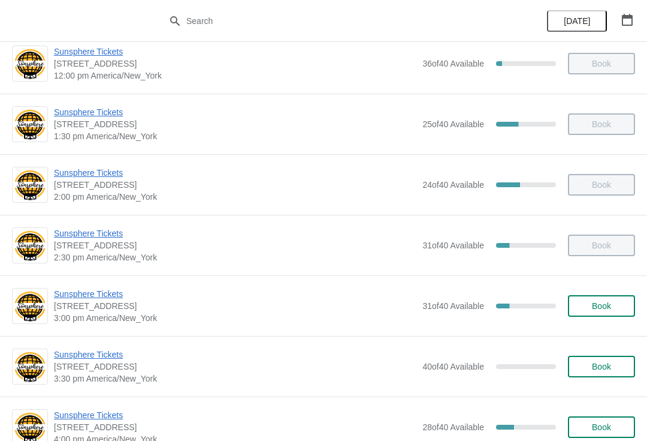
click at [609, 296] on button "Book" at bounding box center [601, 306] width 67 height 22
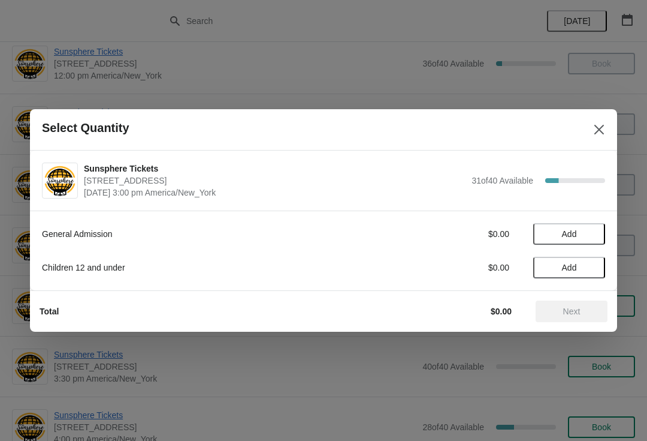
click at [591, 232] on span "Add" at bounding box center [569, 234] width 50 height 10
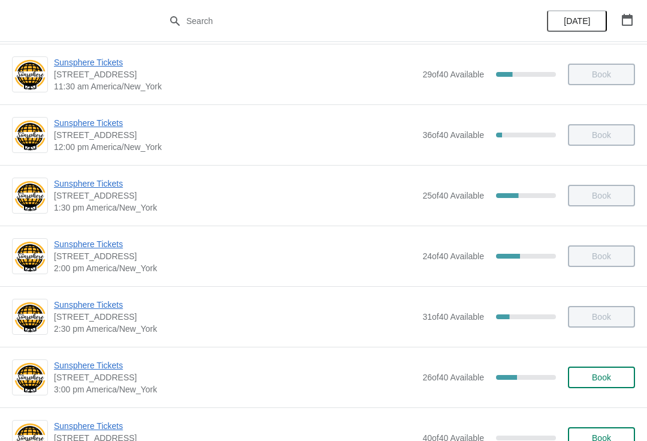
scroll to position [288, 0]
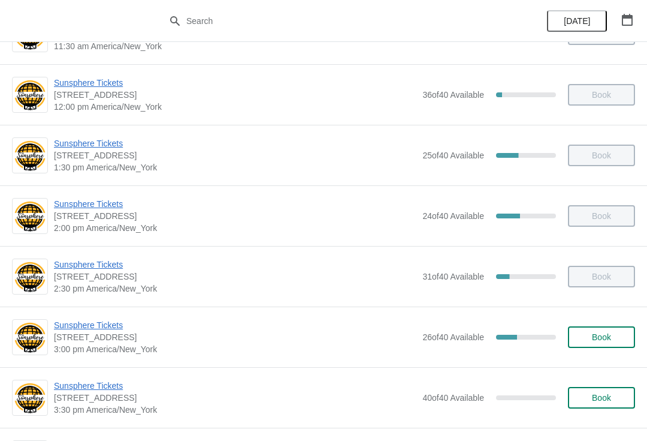
click at [609, 333] on span "Book" at bounding box center [601, 337] width 19 height 10
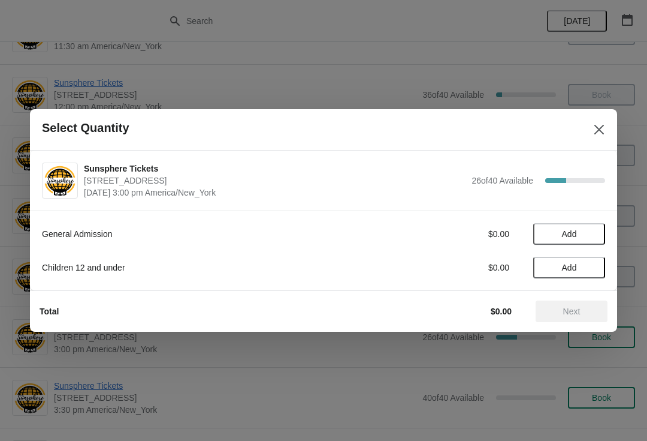
click at [598, 232] on button "Add" at bounding box center [570, 234] width 72 height 22
click at [592, 233] on icon at bounding box center [590, 234] width 13 height 13
click at [574, 303] on button "Next" at bounding box center [572, 311] width 72 height 22
